Goal: Task Accomplishment & Management: Complete application form

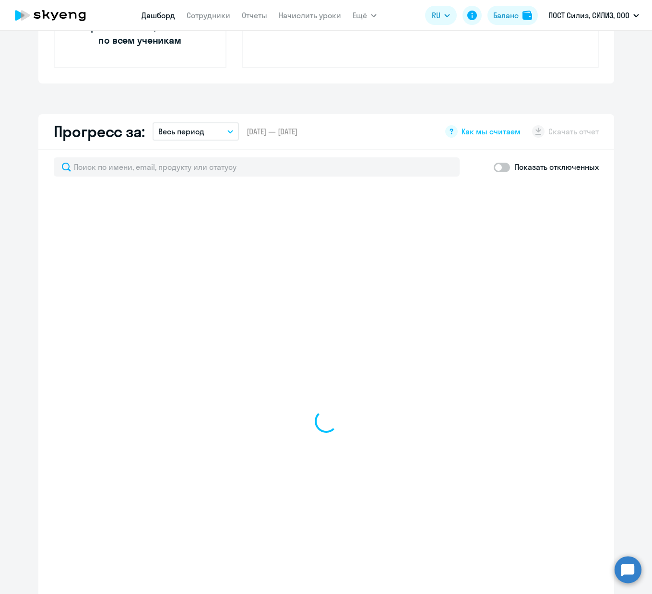
scroll to position [527, 0]
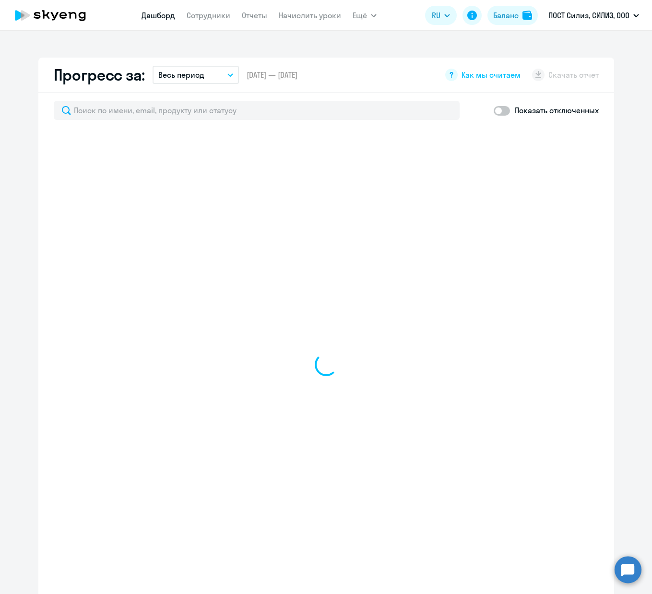
select select "30"
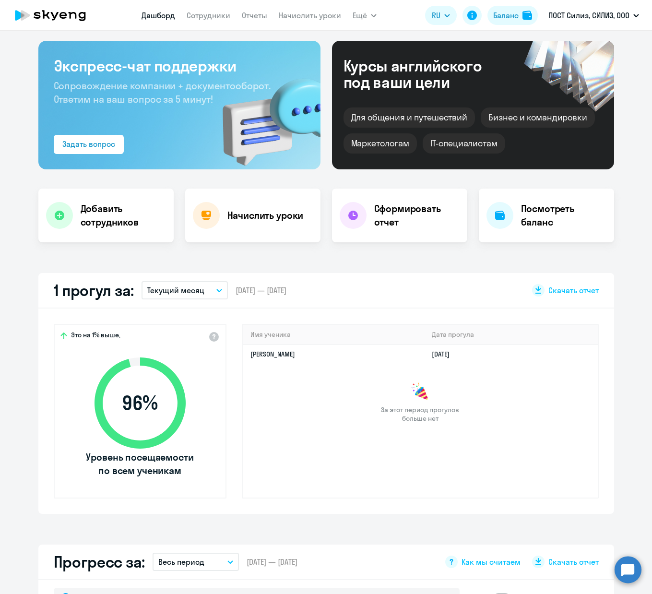
scroll to position [0, 0]
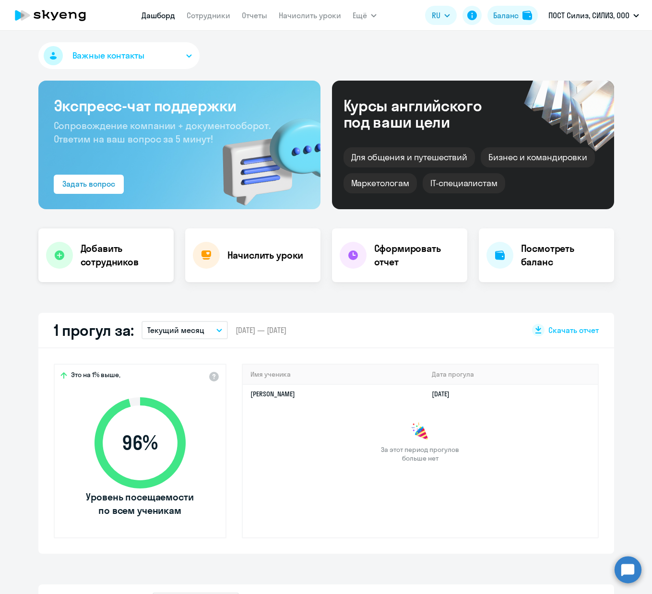
click at [140, 264] on h4 "Добавить сотрудников" at bounding box center [123, 255] width 85 height 27
select select "english_adult_not_native_speaker"
select select "3"
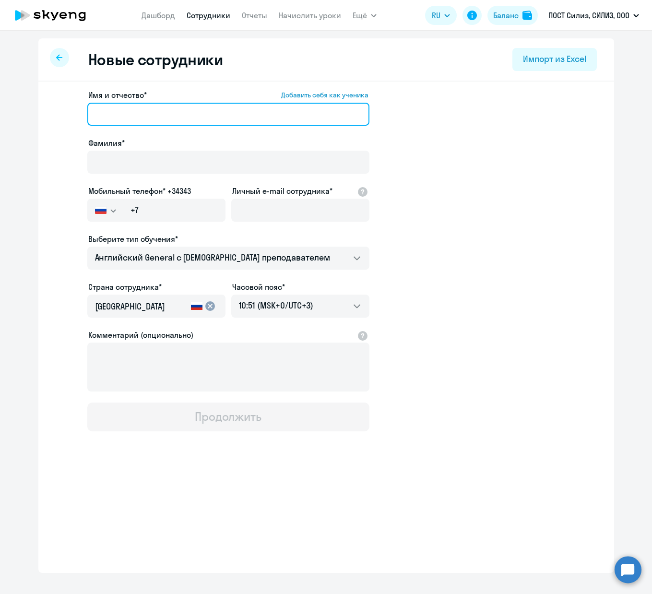
click at [146, 114] on input "Имя и отчество* Добавить себя как ученика" at bounding box center [228, 114] width 282 height 23
type input "Y"
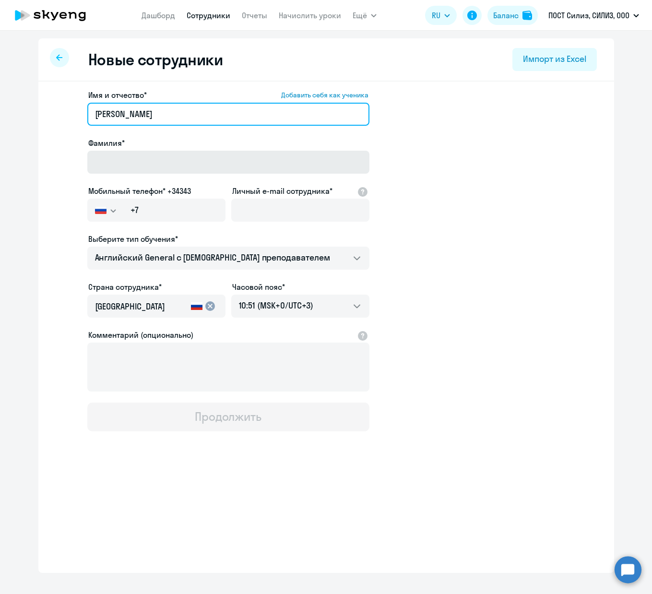
type input "[PERSON_NAME]"
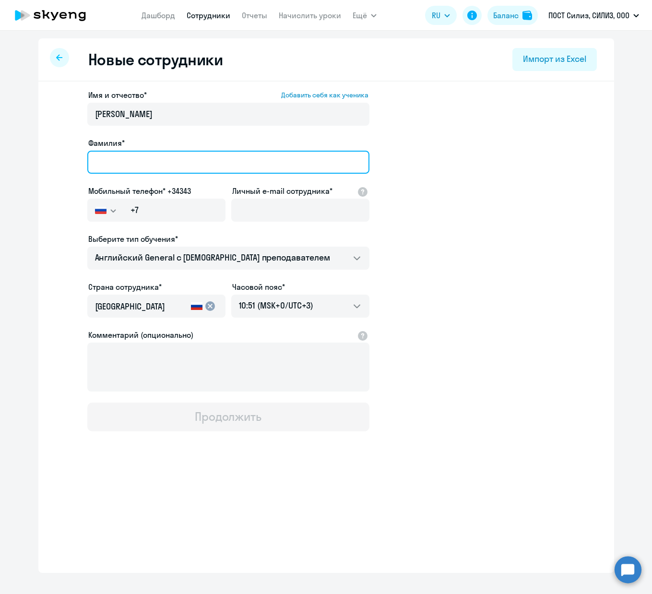
click at [142, 162] on input "Фамилия*" at bounding box center [228, 162] width 282 height 23
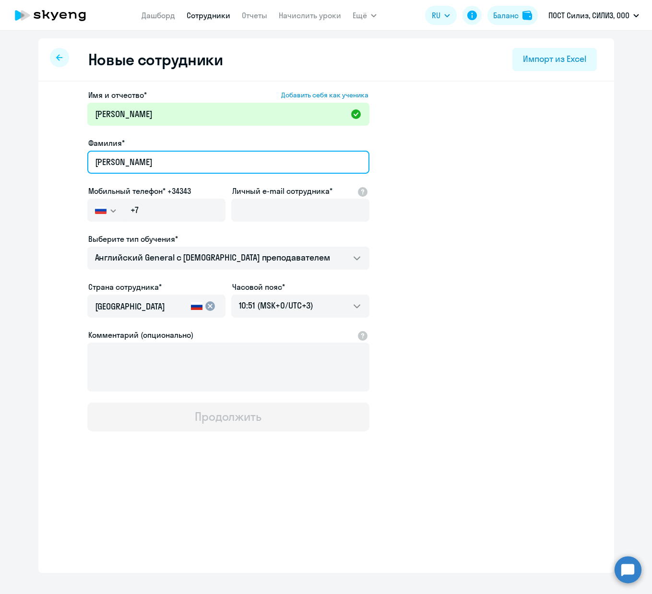
type input "[PERSON_NAME]"
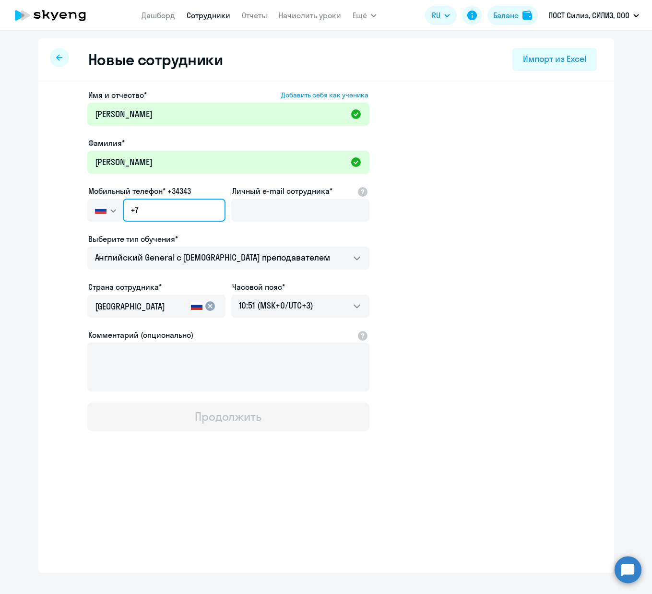
click at [148, 205] on input "+7" at bounding box center [174, 210] width 102 height 23
paste input "[PHONE_NUMBER]"
type input "[PHONE_NUMBER]"
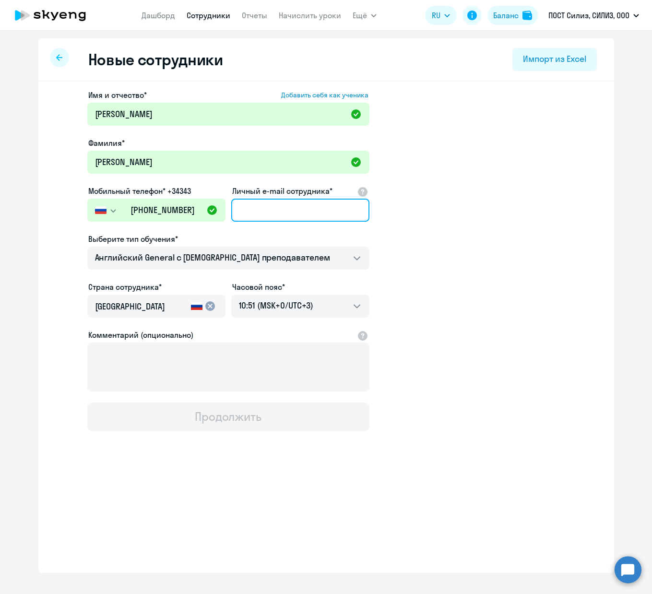
click at [265, 208] on input "Личный e-mail сотрудника*" at bounding box center [300, 210] width 138 height 23
paste input "[EMAIL_ADDRESS][DOMAIN_NAME]"
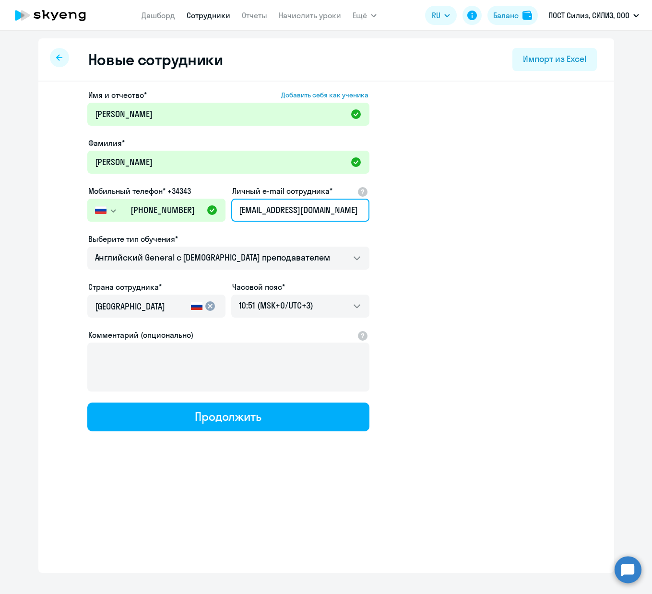
type input "[EMAIL_ADDRESS][DOMAIN_NAME]"
click at [519, 244] on app-new-student-form "Имя и отчество* Добавить себя как ученика [PERSON_NAME]* [PERSON_NAME] Мобильны…" at bounding box center [326, 260] width 545 height 342
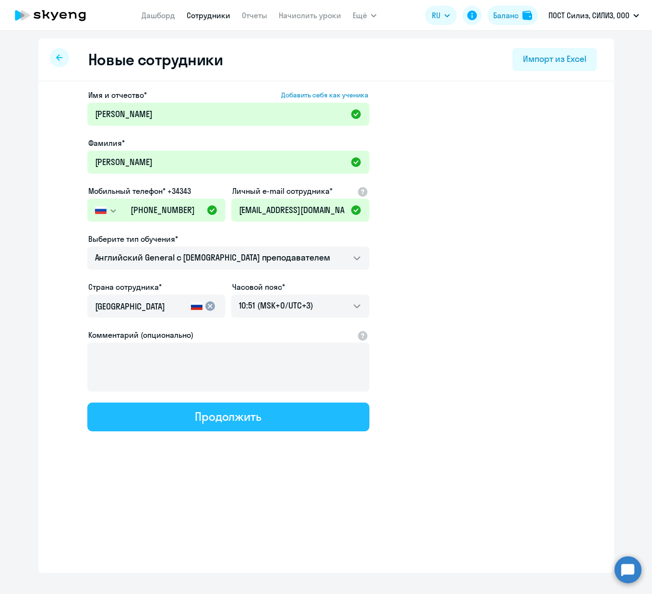
click at [206, 419] on div "Продолжить" at bounding box center [228, 416] width 67 height 15
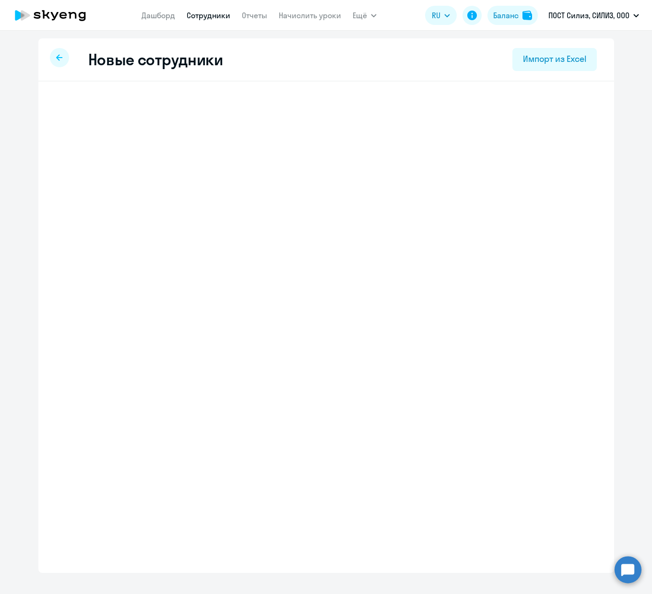
select select "english_adult_not_native_speaker"
select select "3"
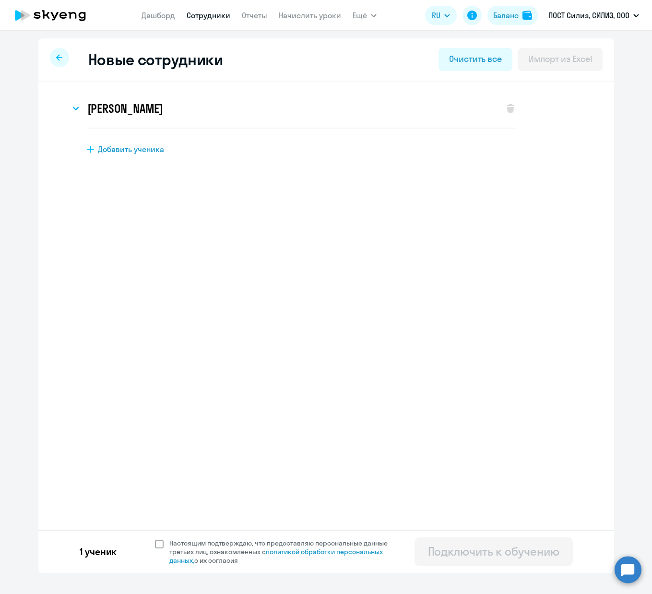
click at [164, 545] on span "Настоящим подтверждаю, что предоставляю персональные данные третьих лиц, ознако…" at bounding box center [282, 552] width 236 height 26
click at [155, 539] on input "Настоящим подтверждаю, что предоставляю персональные данные третьих лиц, ознако…" at bounding box center [155, 539] width 0 height 0
checkbox input "true"
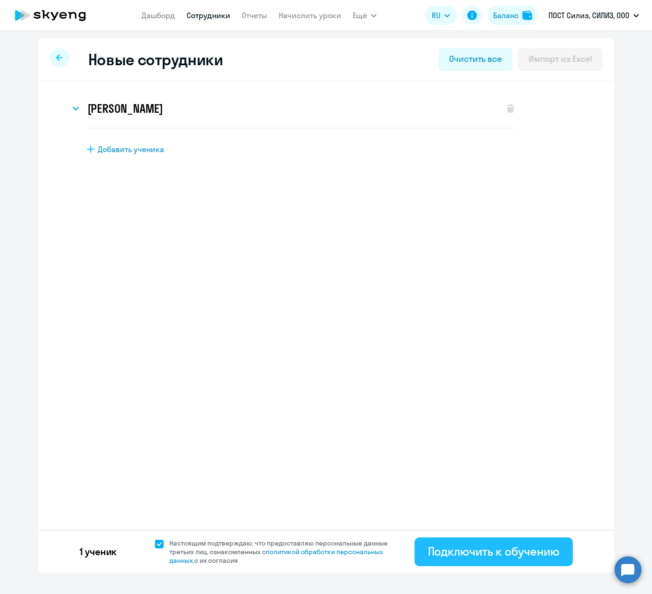
click at [563, 556] on button "Подключить к обучению" at bounding box center [494, 552] width 158 height 29
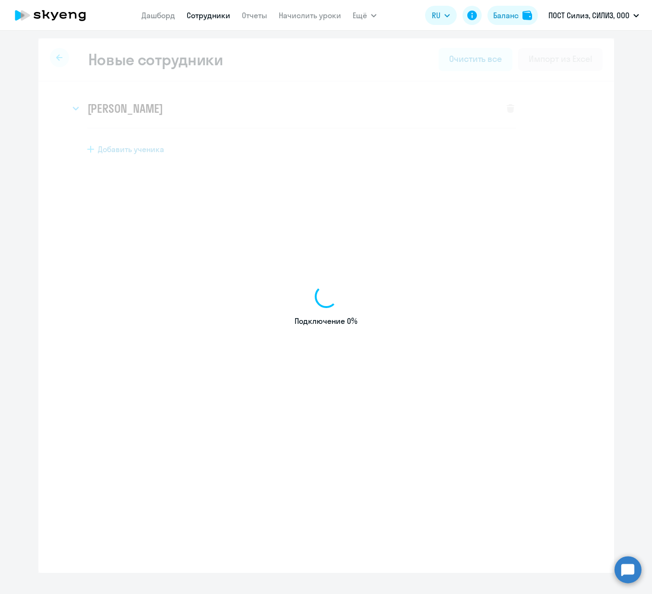
select select "english_adult_not_native_speaker"
select select "3"
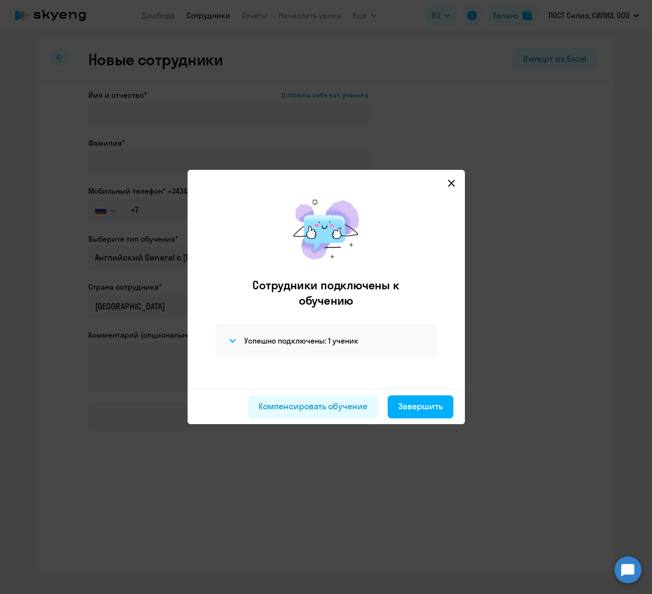
click at [455, 185] on icon at bounding box center [452, 184] width 8 height 8
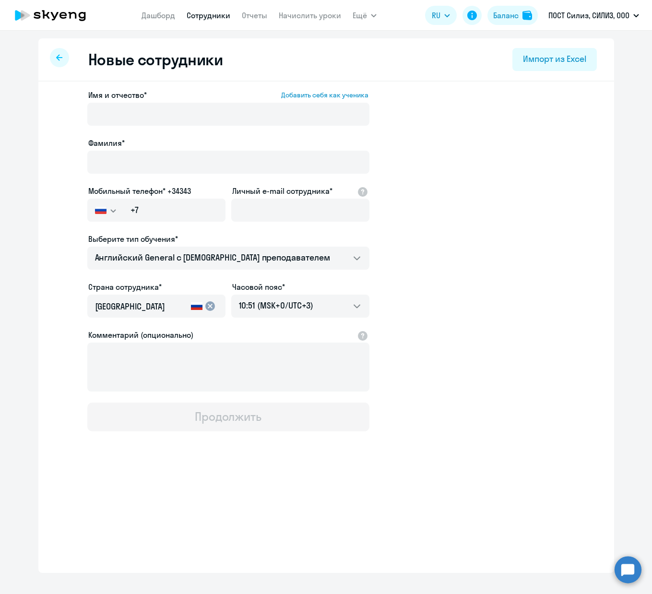
select select "30"
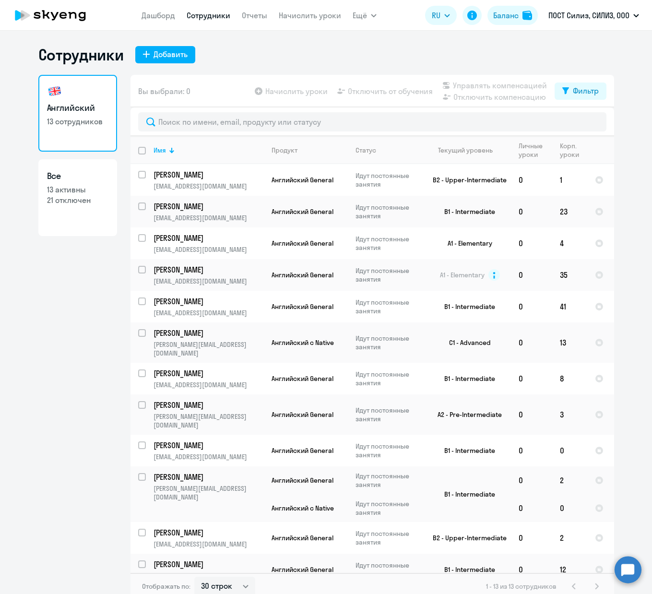
click at [50, 12] on icon at bounding box center [50, 15] width 84 height 24
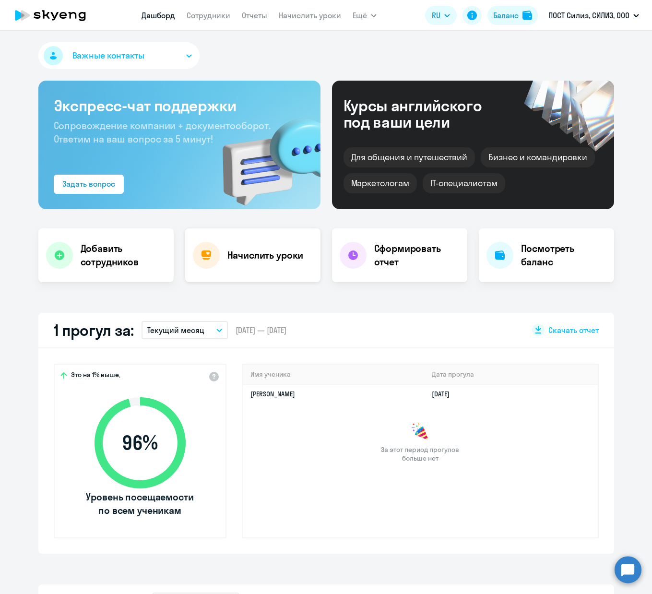
click at [264, 258] on h4 "Начислить уроки" at bounding box center [266, 255] width 76 height 13
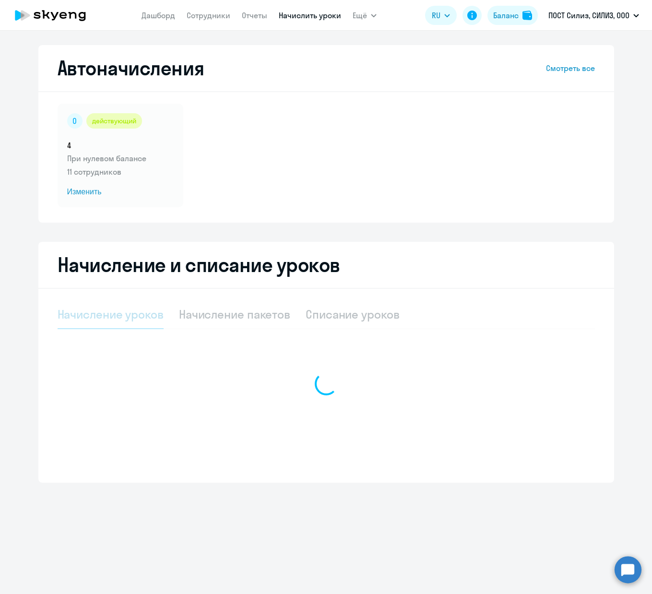
select select "10"
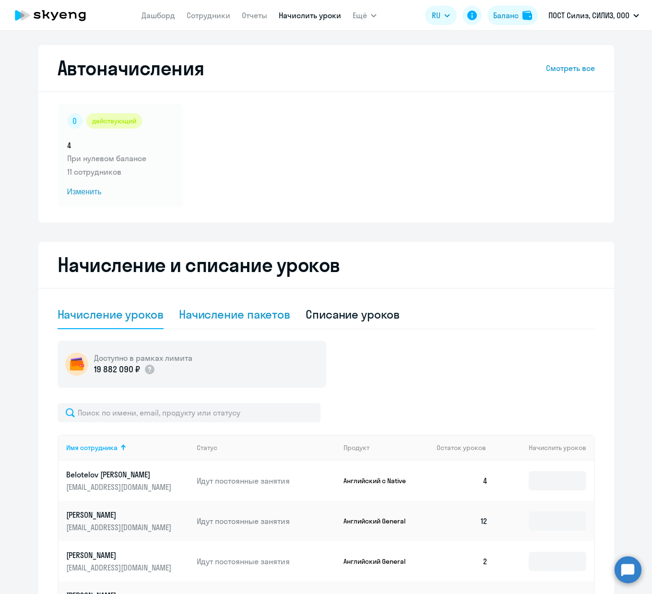
click at [272, 319] on div "Начисление пакетов" at bounding box center [234, 314] width 111 height 15
select select "10"
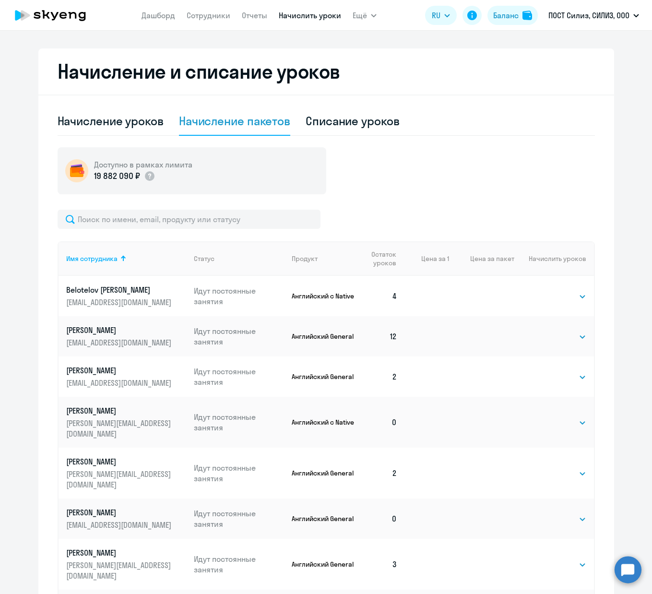
scroll to position [215, 0]
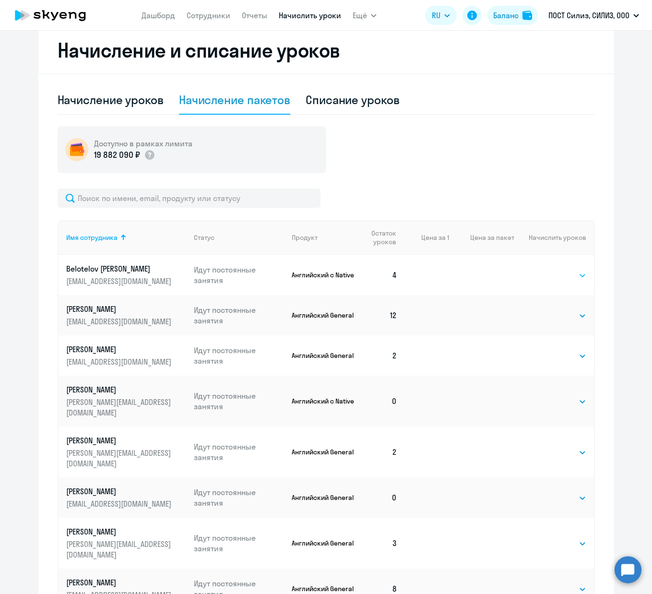
click at [551, 275] on select "Выбрать 4 8 16 32 64" at bounding box center [566, 276] width 39 height 12
select select "4"
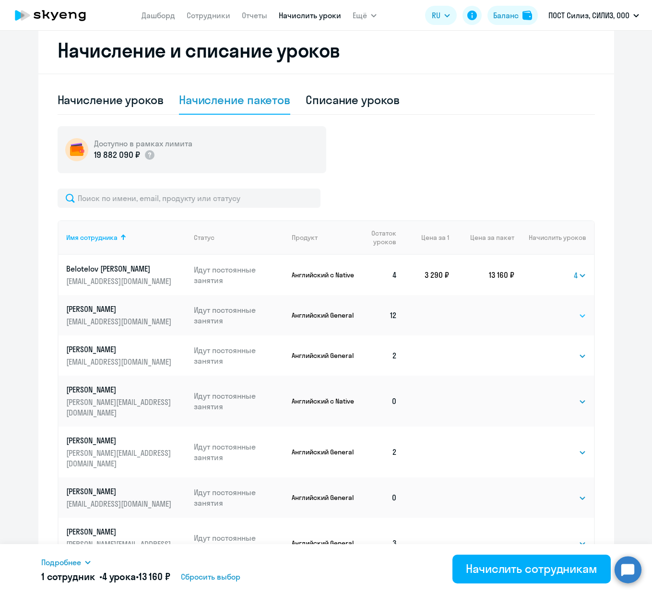
click at [560, 318] on select "Выбрать 4 8 16 32 64" at bounding box center [566, 316] width 39 height 12
select select "4"
click at [555, 352] on select "Выбрать 4 8 16 32 64" at bounding box center [566, 356] width 39 height 12
select select "4"
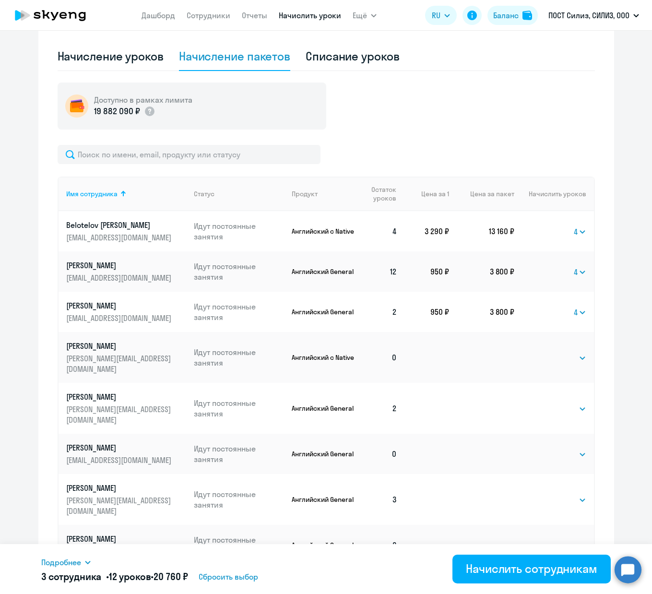
scroll to position [301, 0]
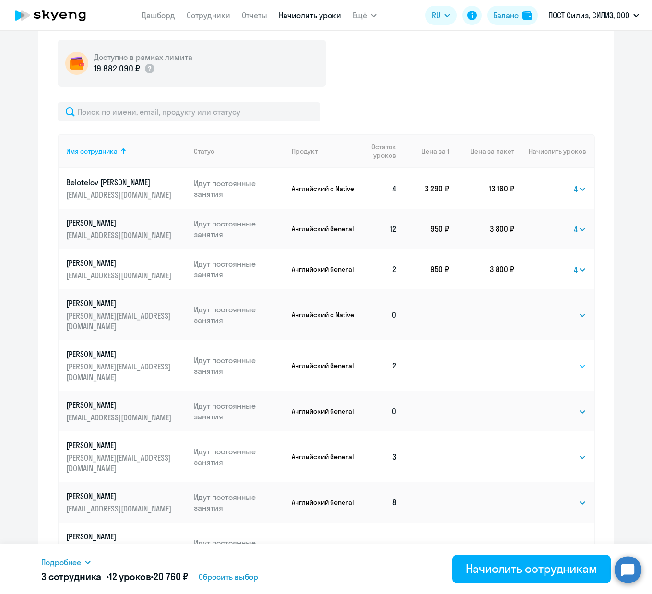
click at [564, 361] on select "Выбрать 4 8 16 32 64" at bounding box center [566, 367] width 39 height 12
select select "4"
click at [561, 406] on select "Выбрать 4 8 16 32 64" at bounding box center [566, 412] width 39 height 12
select select "8"
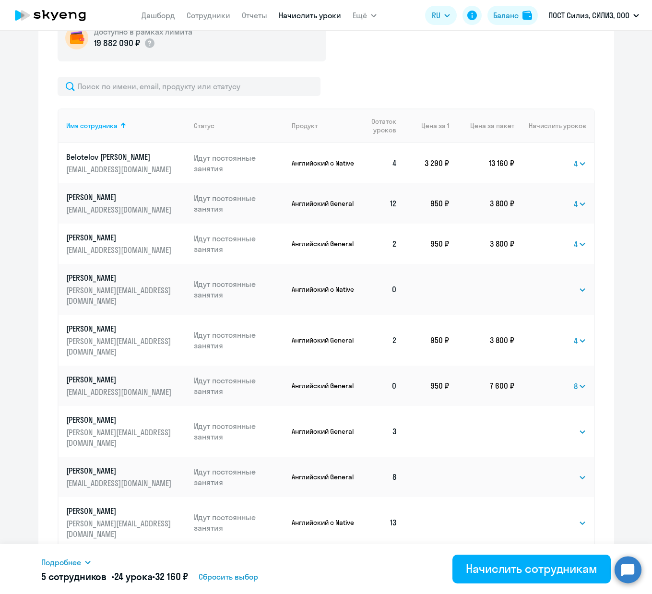
scroll to position [359, 0]
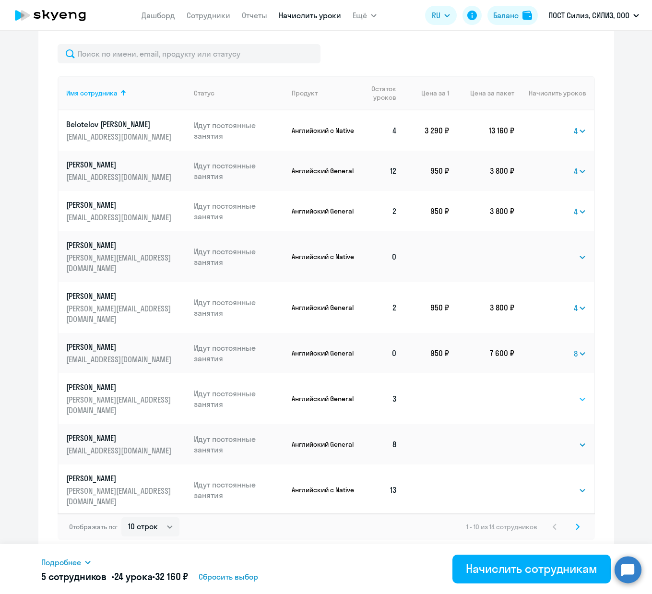
click at [573, 394] on select "Выбрать 4 8 16 32 64" at bounding box center [566, 400] width 39 height 12
select select "4"
click at [562, 439] on select "Выбрать 4 8 16 32 64" at bounding box center [566, 445] width 39 height 12
select select "4"
click at [568, 485] on select "Выбрать 4 8 16 32 64" at bounding box center [566, 491] width 39 height 12
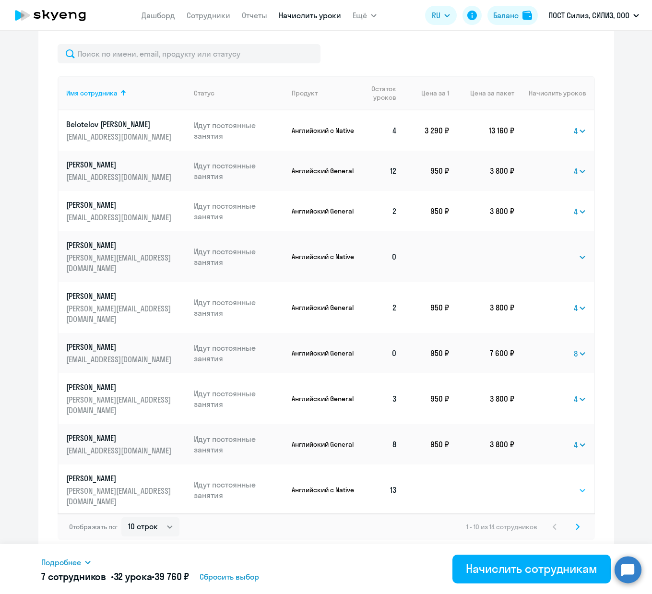
select select "4"
click at [575, 527] on svg-icon at bounding box center [578, 527] width 12 height 12
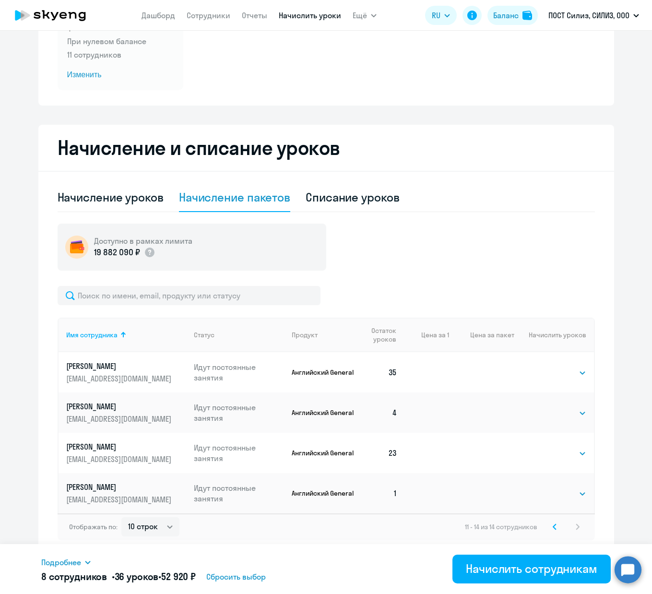
scroll to position [117, 0]
click at [556, 419] on td "Выбрать 4 8 16 32 64 Выбрать" at bounding box center [554, 413] width 79 height 40
click at [556, 412] on select "Выбрать 4 8 16 32 64" at bounding box center [566, 414] width 39 height 12
select select "4"
click at [573, 497] on select "Выбрать 4 8 16 32 64" at bounding box center [566, 494] width 39 height 12
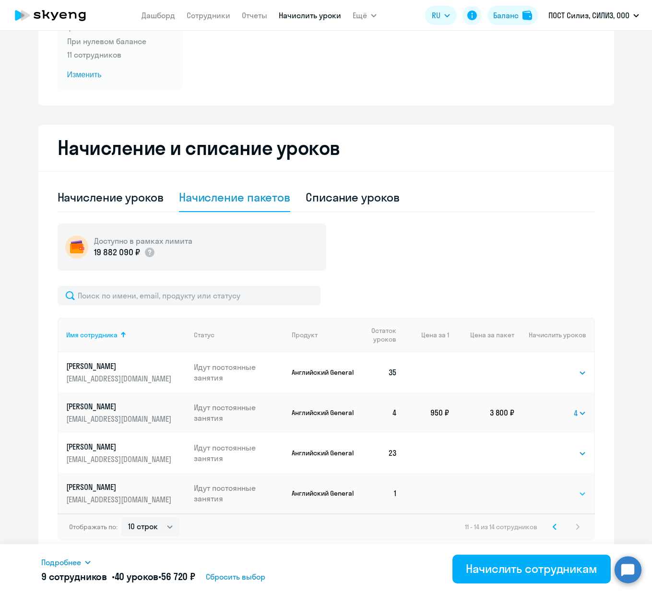
select select "4"
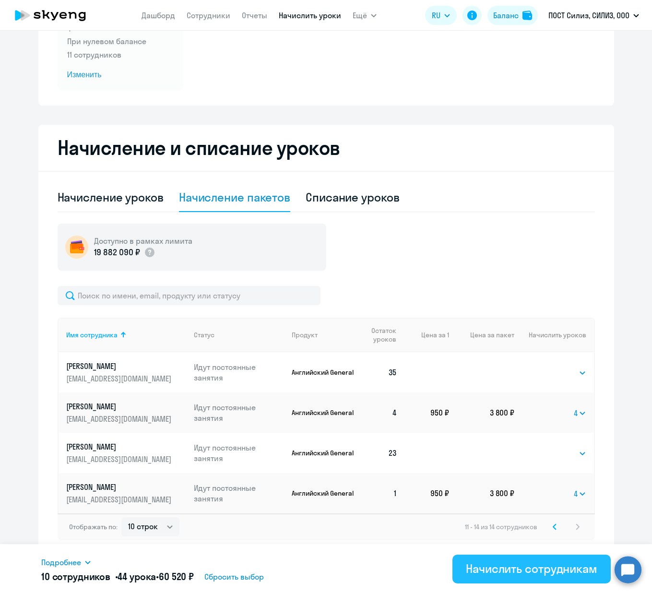
click at [525, 567] on div "Начислить сотрудникам" at bounding box center [532, 568] width 132 height 15
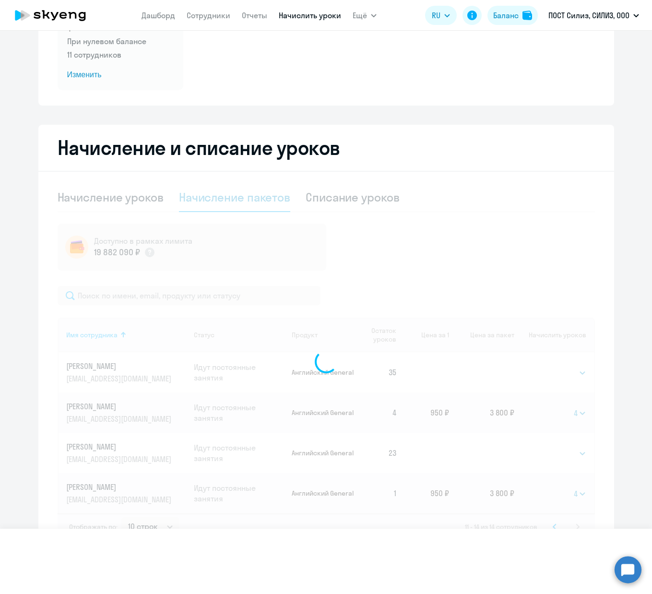
select select
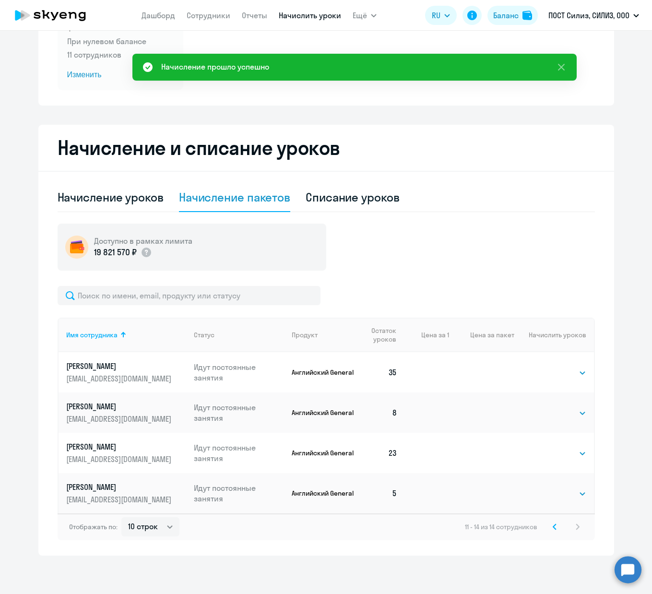
scroll to position [0, 0]
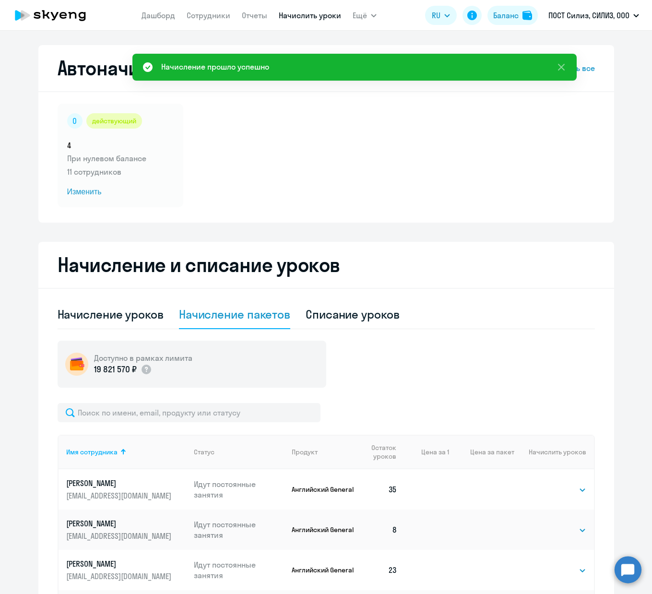
click at [60, 17] on icon at bounding box center [50, 15] width 84 height 24
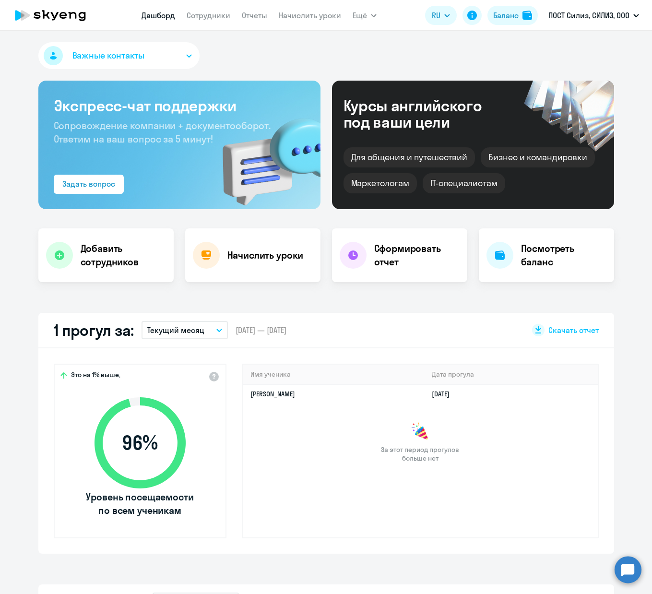
select select "30"
